Goal: Use online tool/utility

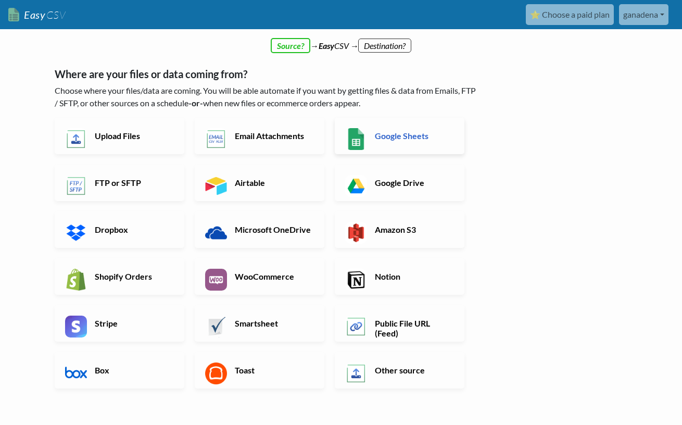
click at [391, 130] on link "Google Sheets" at bounding box center [400, 136] width 130 height 36
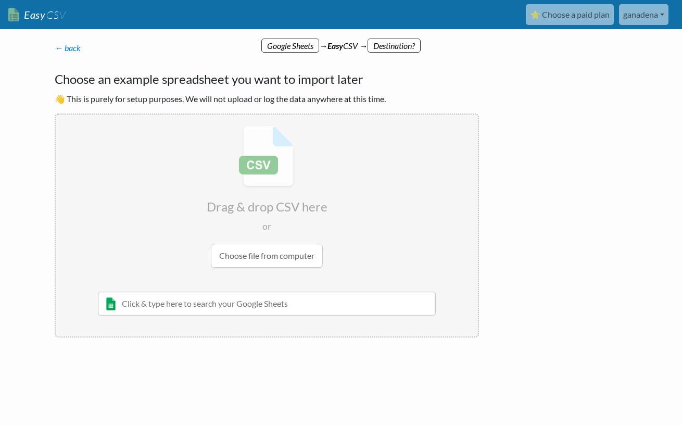
click at [277, 251] on input "file" at bounding box center [267, 197] width 422 height 164
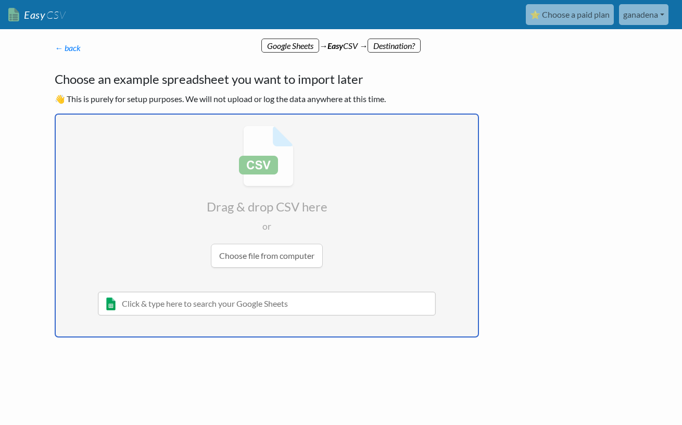
click at [284, 260] on input "file" at bounding box center [267, 197] width 422 height 164
click at [252, 306] on input "text" at bounding box center [267, 303] width 338 height 24
click at [66, 46] on link "← back" at bounding box center [68, 48] width 26 height 10
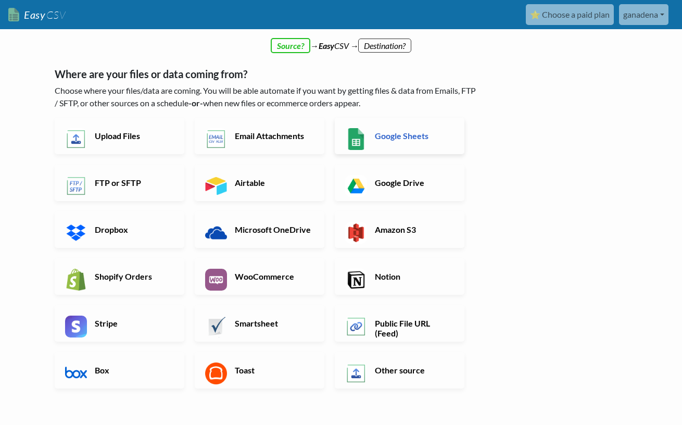
click at [372, 138] on link "Google Sheets" at bounding box center [400, 136] width 130 height 36
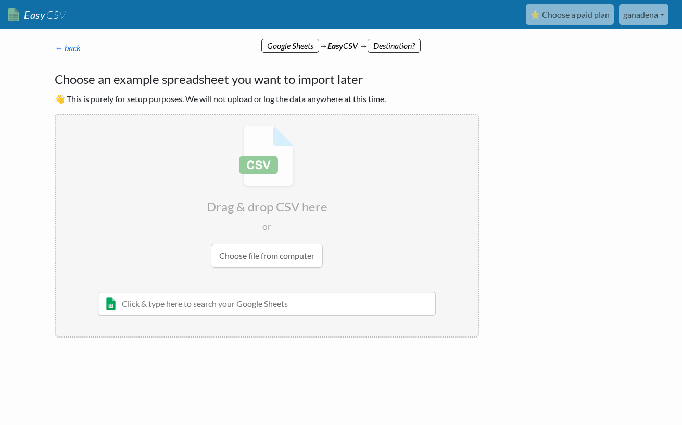
click at [289, 45] on p "← back Thanks for signing up! Set up your Import Flow and Upload Page in 1 minu…" at bounding box center [267, 48] width 424 height 12
click at [77, 50] on link "← back" at bounding box center [68, 48] width 26 height 10
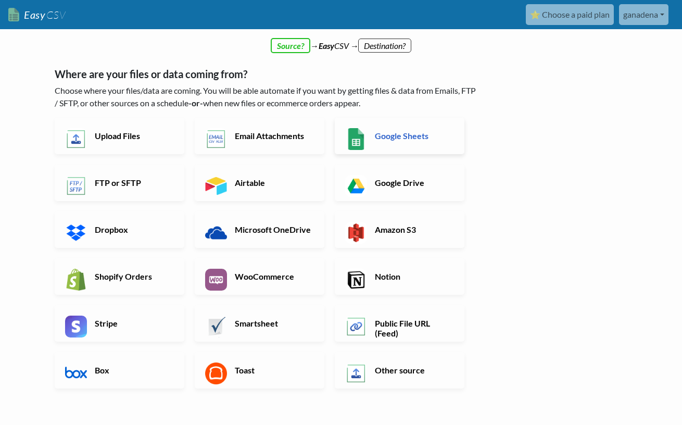
click at [413, 137] on h6 "Google Sheets" at bounding box center [413, 136] width 82 height 10
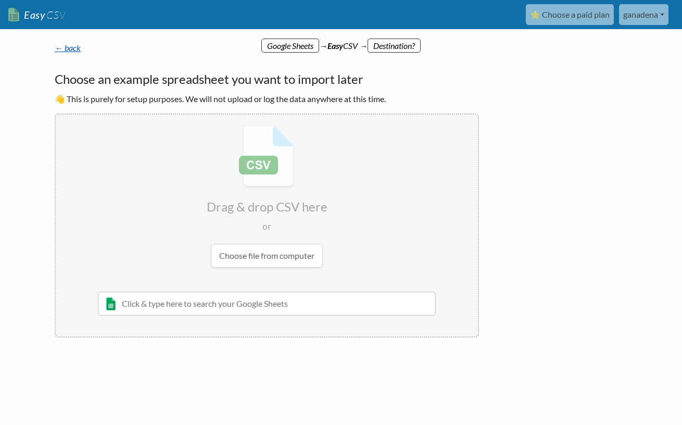
click at [66, 44] on link "← back" at bounding box center [68, 48] width 26 height 10
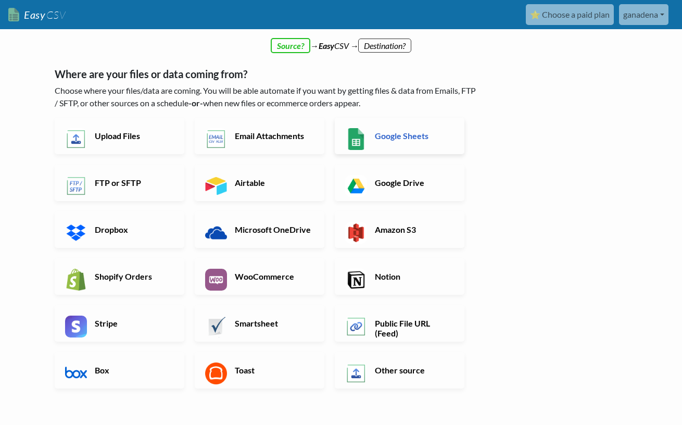
click at [392, 129] on link "Google Sheets" at bounding box center [400, 136] width 130 height 36
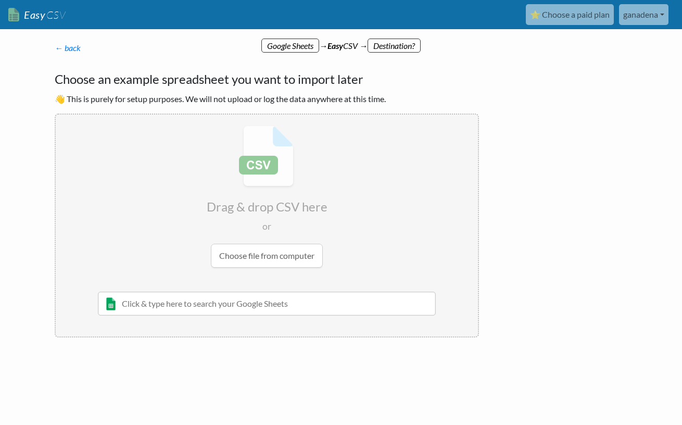
click at [275, 256] on input "file" at bounding box center [267, 197] width 422 height 164
